Goal: Information Seeking & Learning: Check status

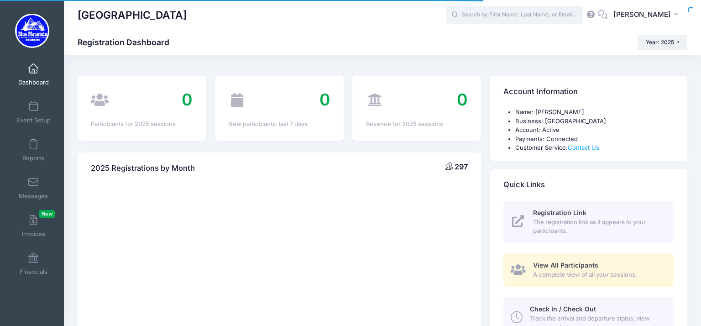
click at [468, 11] on input "text" at bounding box center [514, 15] width 137 height 18
type input "pierson"
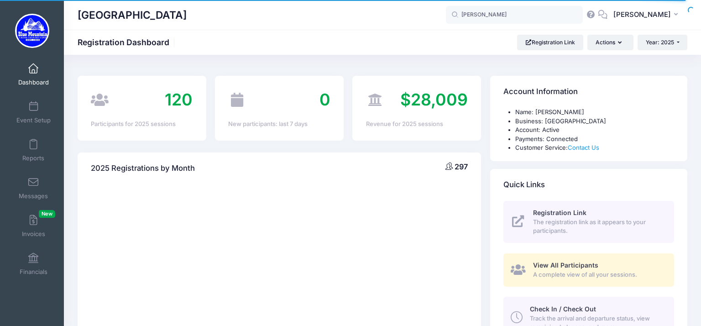
select select
click at [500, 16] on input "pierson" at bounding box center [514, 15] width 137 height 18
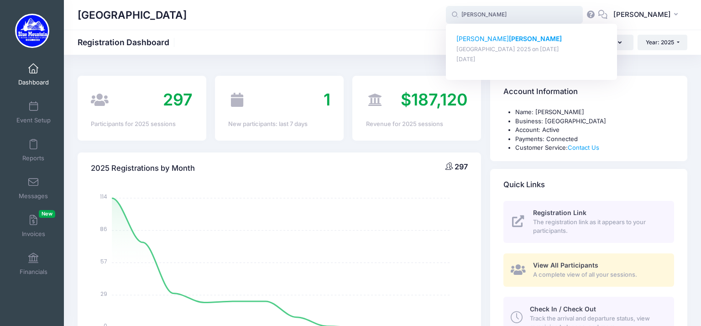
click at [509, 42] on strong "[PERSON_NAME]" at bounding box center [535, 39] width 53 height 8
type input "Taylor Pierson (Blue Mountain Cross Country Camp 2025, Aug-17, 2025)"
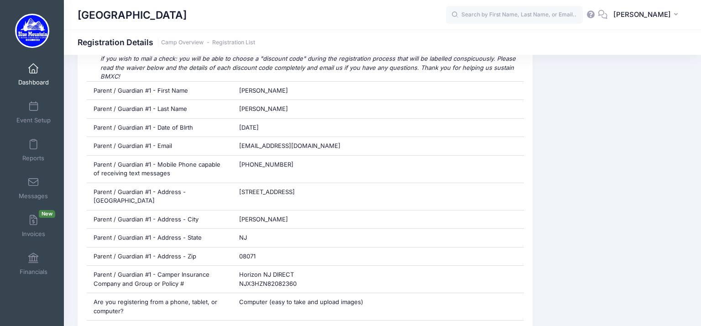
scroll to position [503, 0]
